Goal: Transaction & Acquisition: Purchase product/service

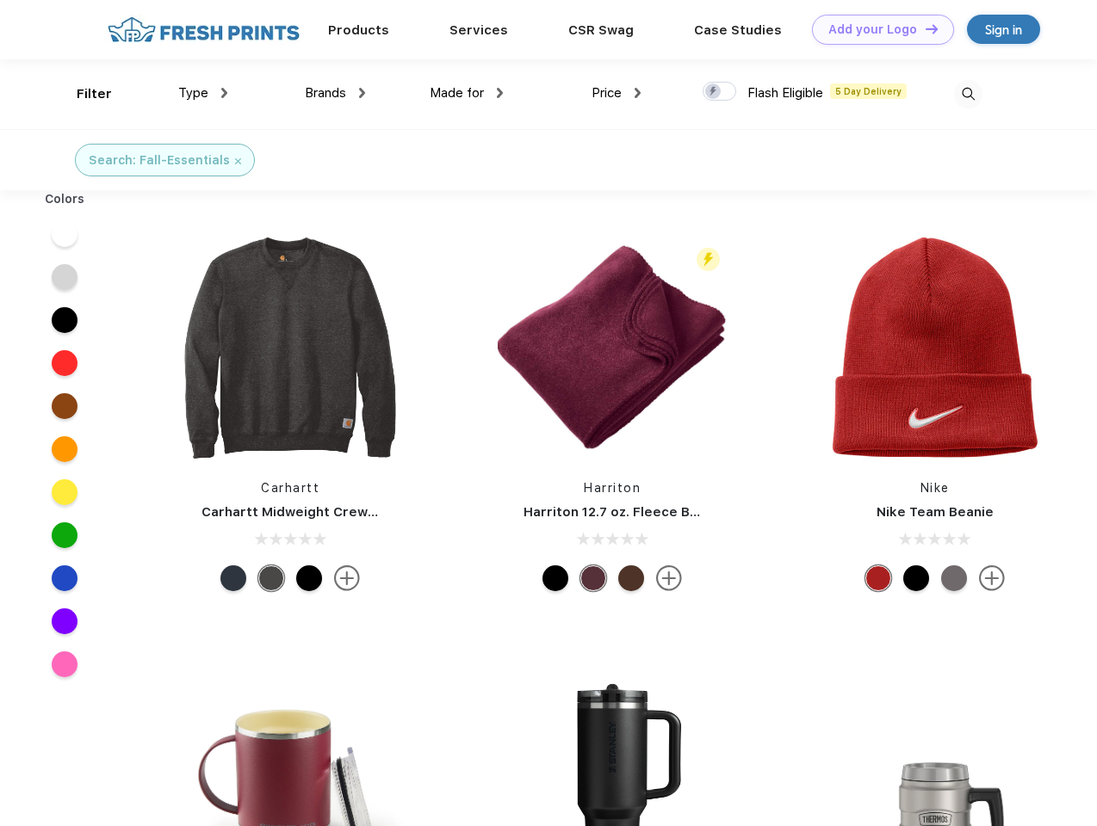
scroll to position [1, 0]
click at [876, 29] on link "Add your Logo Design Tool" at bounding box center [883, 30] width 142 height 30
click at [0, 0] on div "Design Tool" at bounding box center [0, 0] width 0 height 0
click at [924, 28] on link "Add your Logo Design Tool" at bounding box center [883, 30] width 142 height 30
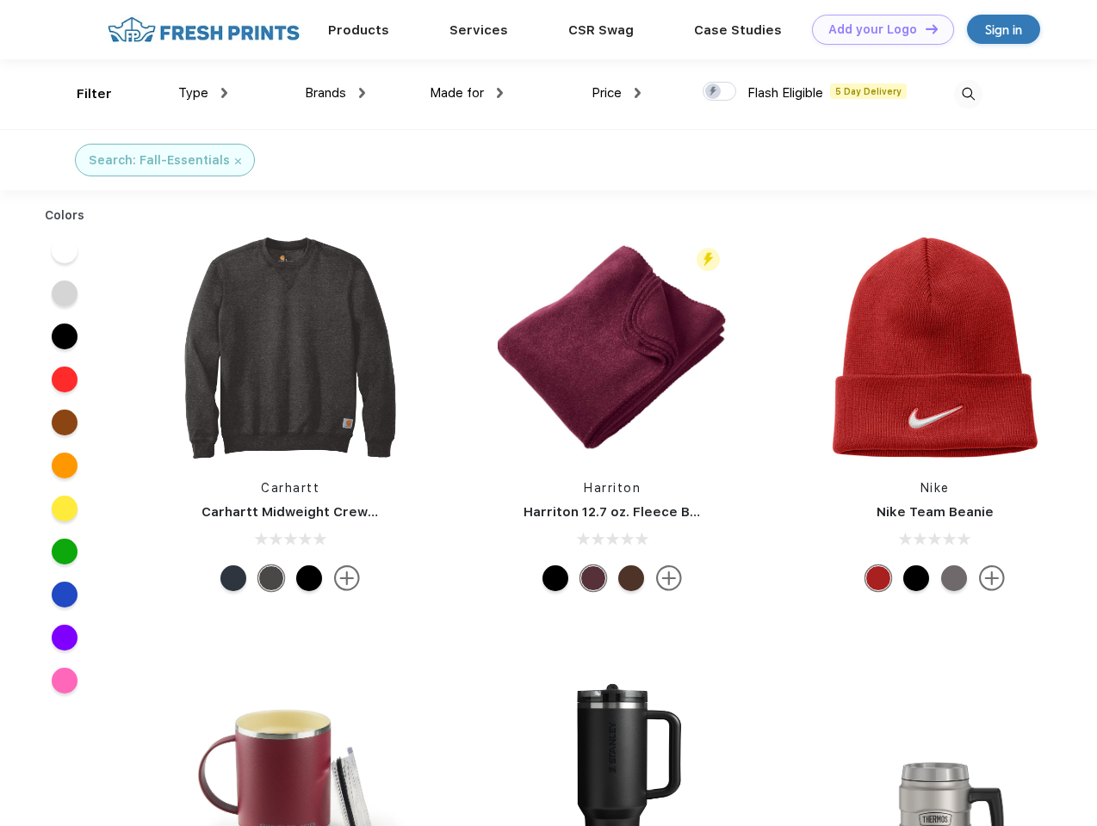
click at [83, 94] on div "Filter" at bounding box center [94, 94] width 35 height 20
click at [203, 93] on span "Type" at bounding box center [193, 92] width 30 height 15
click at [335, 93] on span "Brands" at bounding box center [325, 92] width 41 height 15
click at [467, 93] on span "Made for" at bounding box center [457, 92] width 54 height 15
click at [616, 93] on span "Price" at bounding box center [606, 92] width 30 height 15
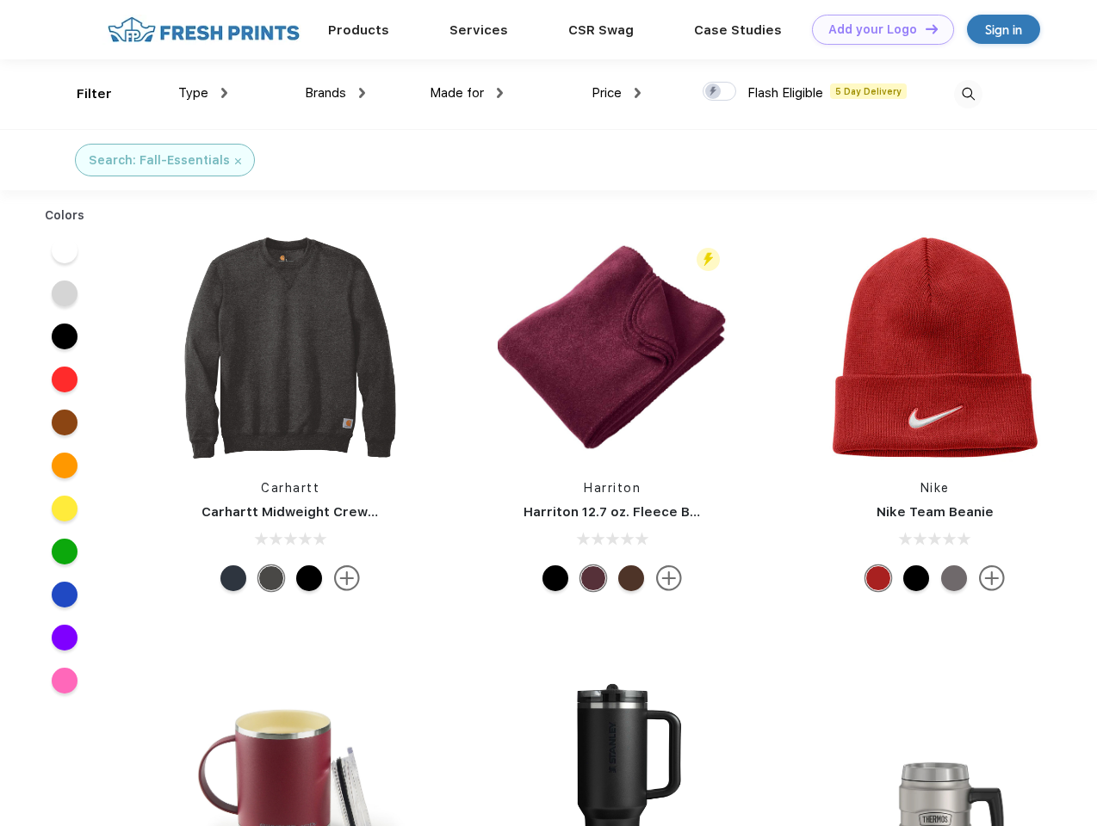
click at [720, 92] on div at bounding box center [719, 91] width 34 height 19
click at [714, 92] on input "checkbox" at bounding box center [707, 86] width 11 height 11
click at [968, 94] on img at bounding box center [968, 94] width 28 height 28
